Goal: Find specific page/section

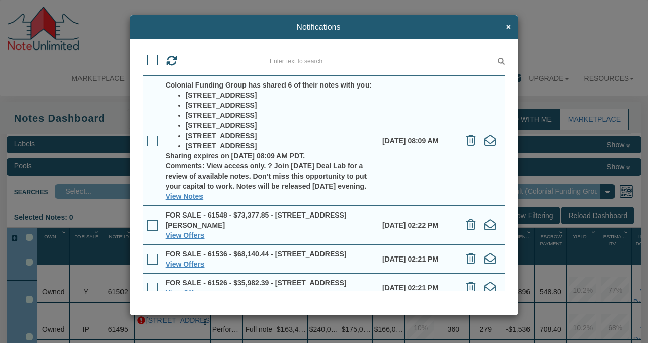
select select "316"
drag, startPoint x: 508, startPoint y: 27, endPoint x: 416, endPoint y: 0, distance: 96.0
click at [508, 27] on span "×" at bounding box center [508, 27] width 5 height 9
